Goal: Transaction & Acquisition: Book appointment/travel/reservation

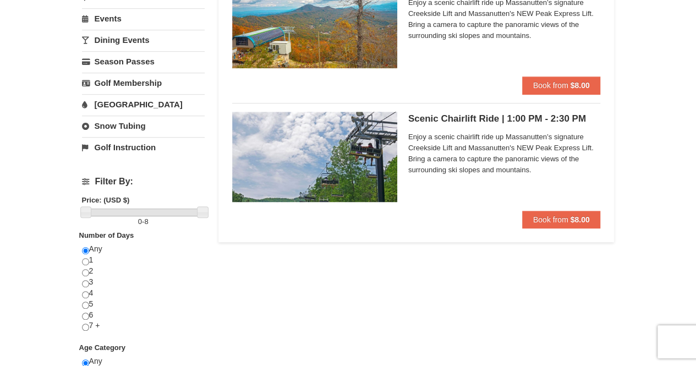
scroll to position [110, 0]
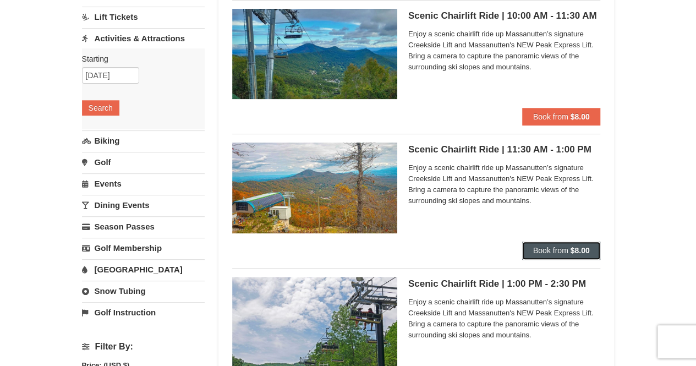
click at [537, 247] on span "Book from" at bounding box center [550, 250] width 35 height 9
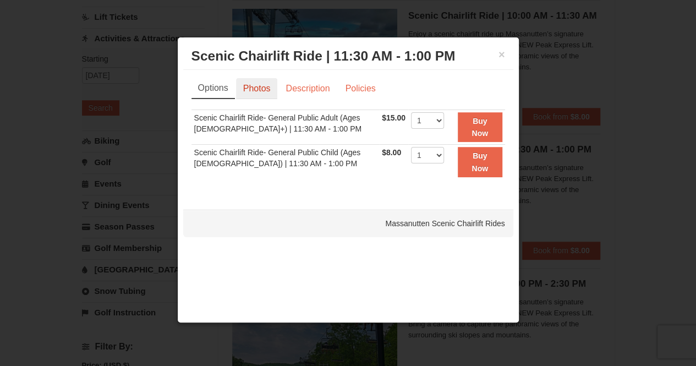
click at [263, 90] on link "Photos" at bounding box center [257, 88] width 42 height 21
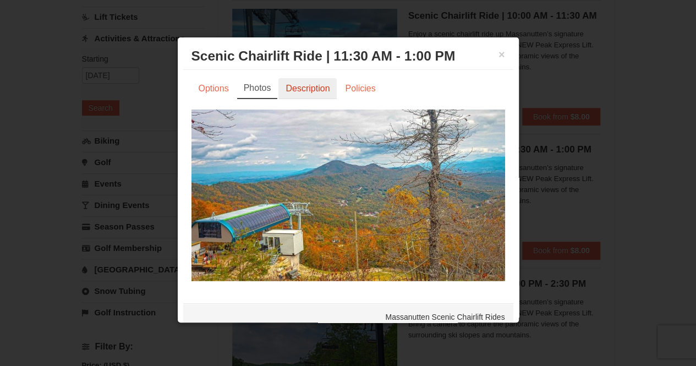
click at [294, 88] on link "Description" at bounding box center [308, 88] width 58 height 21
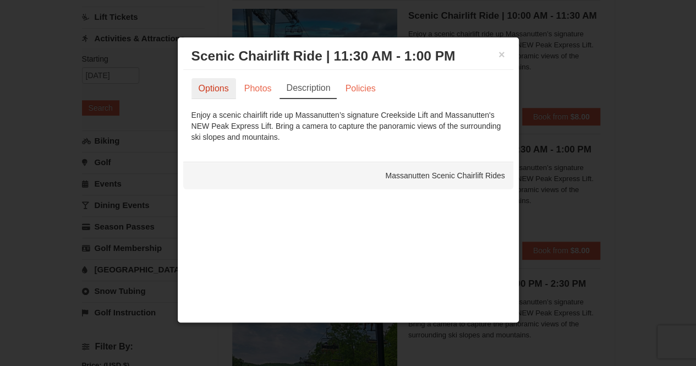
click at [220, 88] on link "Options" at bounding box center [214, 88] width 45 height 21
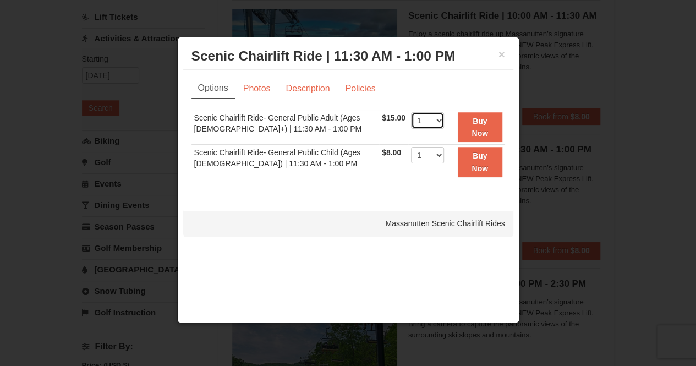
click at [432, 118] on select "1 2 3 4 5 6 7 8 9 10 11 12 13 14 15 16 17 18 19 20 21 22" at bounding box center [427, 120] width 33 height 17
select select "6"
click at [411, 112] on select "1 2 3 4 5 6 7 8 9 10 11 12 13 14 15 16 17 18 19 20 21 22" at bounding box center [427, 120] width 33 height 17
click at [471, 126] on button "Buy Now" at bounding box center [480, 127] width 45 height 30
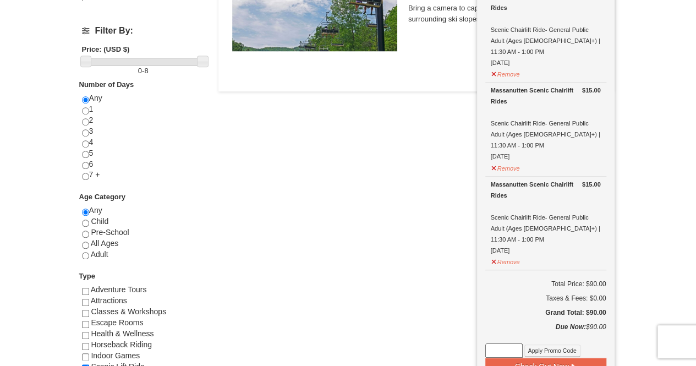
scroll to position [444, 0]
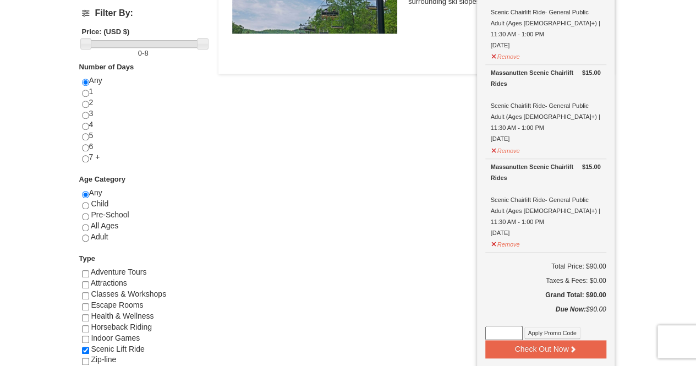
click at [380, 190] on div "Lodging Arrival Please format dates MM/DD/YYYY [DATE] Departure Please format d…" at bounding box center [348, 13] width 533 height 765
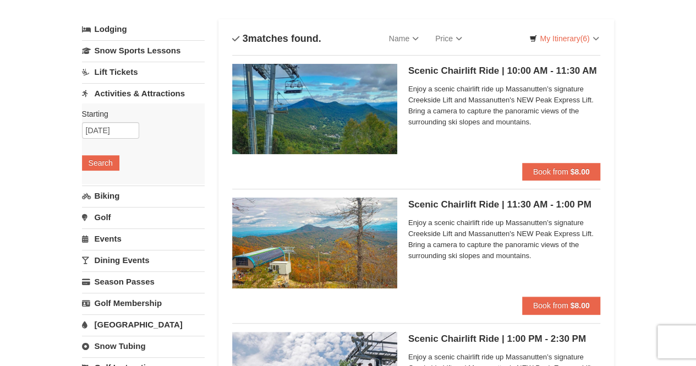
scroll to position [0, 0]
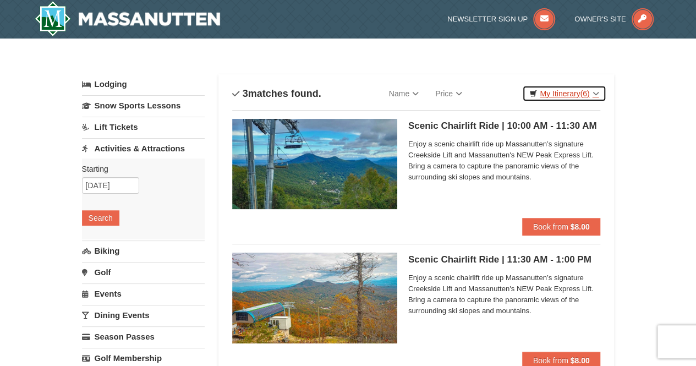
click at [599, 91] on link "My Itinerary (6)" at bounding box center [564, 93] width 84 height 17
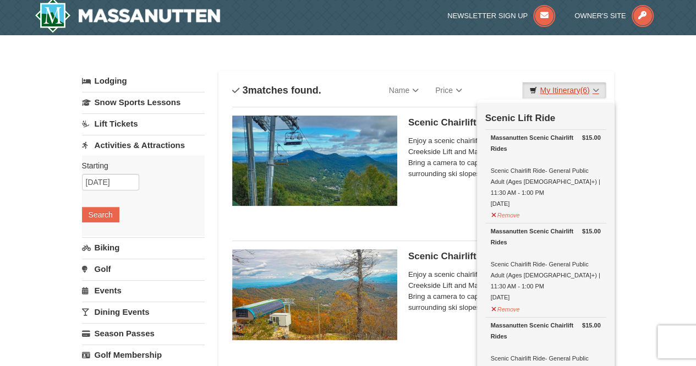
scroll to position [55, 0]
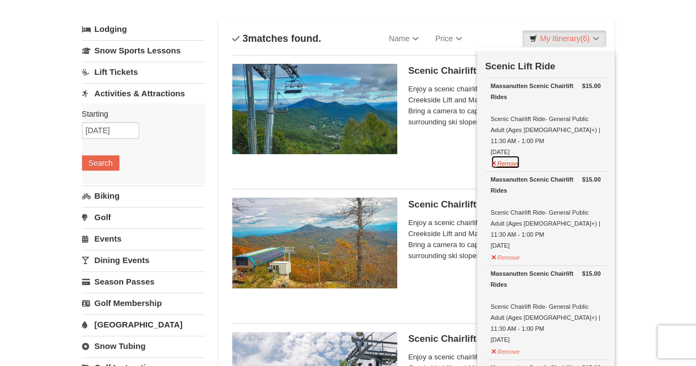
click at [510, 155] on button "Remove" at bounding box center [506, 162] width 30 height 14
click at [504, 155] on button "Remove" at bounding box center [506, 162] width 30 height 14
click at [510, 155] on button "Remove" at bounding box center [506, 162] width 30 height 14
click at [509, 155] on button "Remove" at bounding box center [506, 162] width 30 height 14
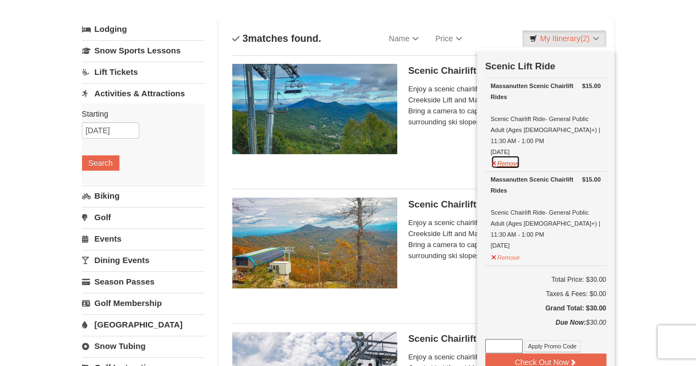
click at [507, 155] on button "Remove" at bounding box center [506, 162] width 30 height 14
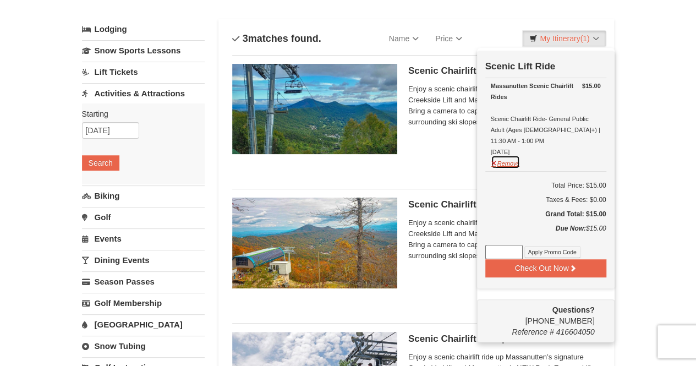
click at [509, 155] on button "Remove" at bounding box center [506, 162] width 30 height 14
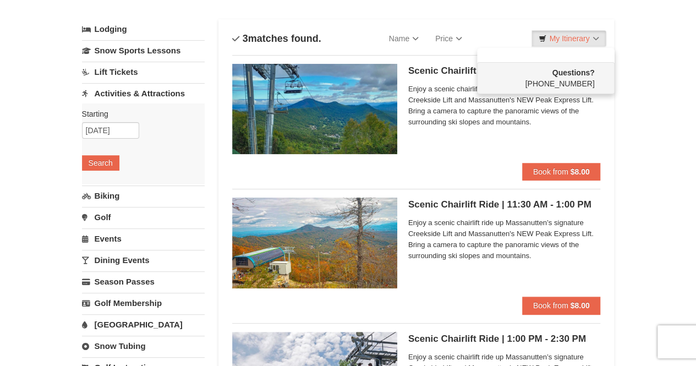
click at [445, 121] on span "Enjoy a scenic chairlift ride up Massanutten’s signature Creekside Lift and Mas…" at bounding box center [505, 106] width 193 height 44
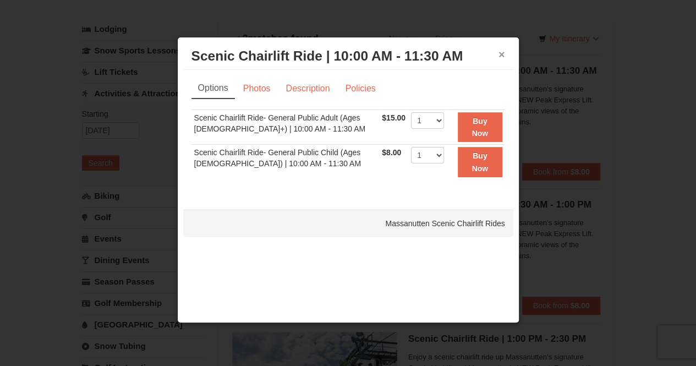
click at [500, 57] on button "×" at bounding box center [502, 54] width 7 height 11
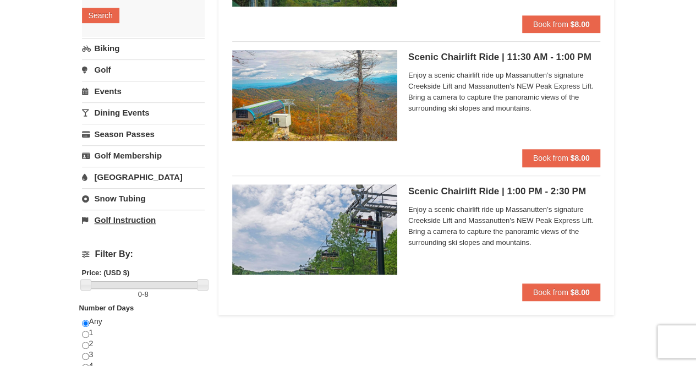
scroll to position [220, 0]
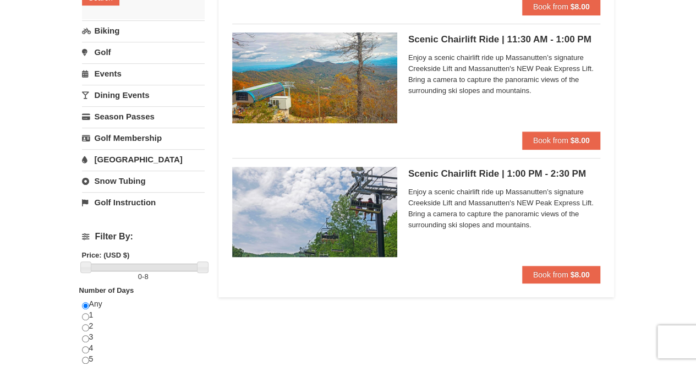
click at [135, 158] on link "[GEOGRAPHIC_DATA]" at bounding box center [143, 159] width 123 height 20
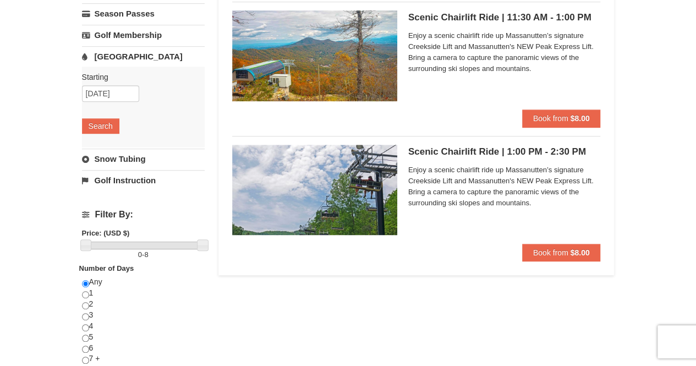
scroll to position [0, 0]
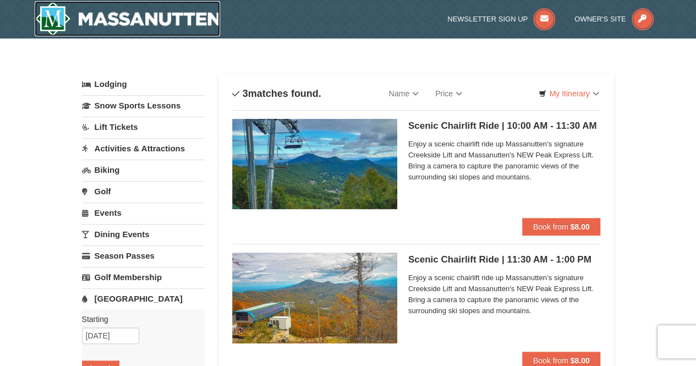
click at [144, 17] on img at bounding box center [128, 18] width 186 height 35
